Goal: Information Seeking & Learning: Find specific page/section

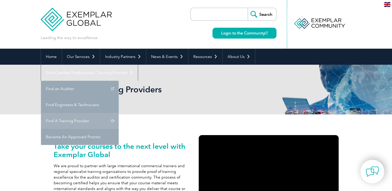
click at [119, 113] on link "Find A Training Provider" at bounding box center [80, 121] width 78 height 16
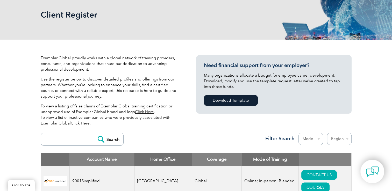
scroll to position [130, 0]
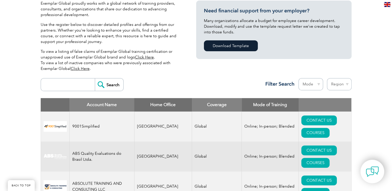
click at [78, 89] on input "search" at bounding box center [69, 85] width 51 height 12
type input "leader"
click at [104, 88] on input "Search" at bounding box center [109, 85] width 29 height 12
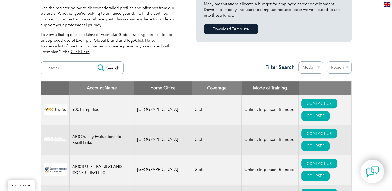
scroll to position [156, 0]
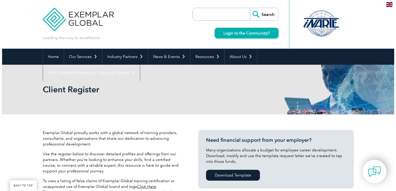
scroll to position [181, 0]
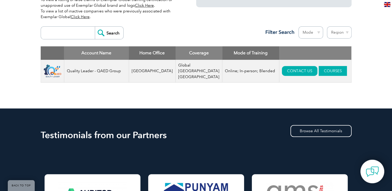
click at [319, 71] on link "COURSES" at bounding box center [333, 71] width 28 height 10
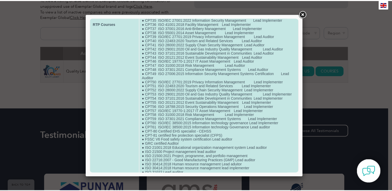
scroll to position [235, 0]
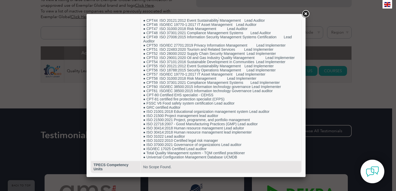
click at [71, 73] on div at bounding box center [198, 95] width 396 height 191
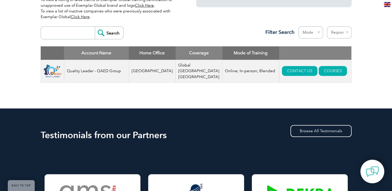
click at [75, 35] on input "search" at bounding box center [69, 33] width 51 height 12
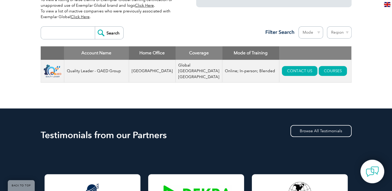
type input "biqs"
click at [97, 31] on input "Search" at bounding box center [109, 33] width 29 height 12
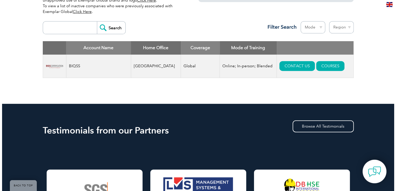
scroll to position [181, 0]
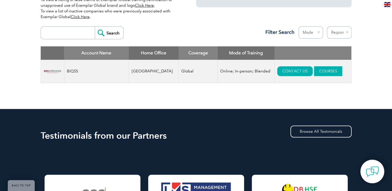
click at [314, 73] on link "COURSES" at bounding box center [328, 71] width 28 height 10
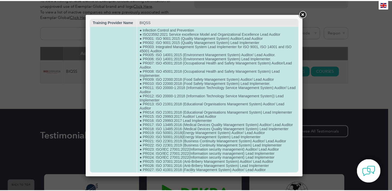
scroll to position [0, 0]
